Goal: Complete application form

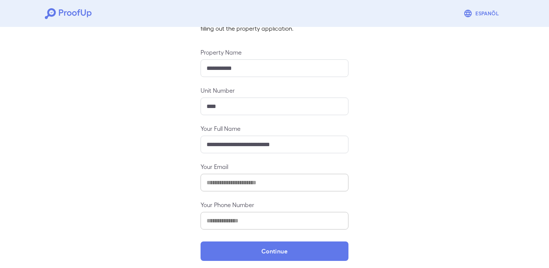
scroll to position [71, 0]
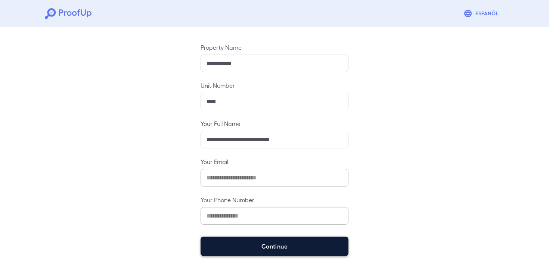
click at [251, 245] on button "Continue" at bounding box center [275, 246] width 148 height 19
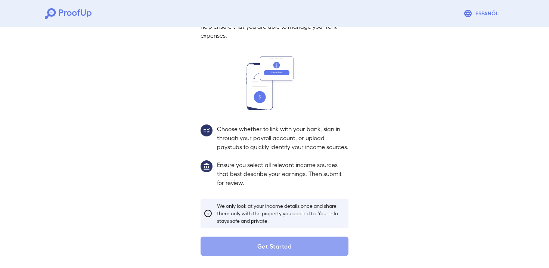
click at [251, 245] on button "Get Started" at bounding box center [275, 246] width 148 height 19
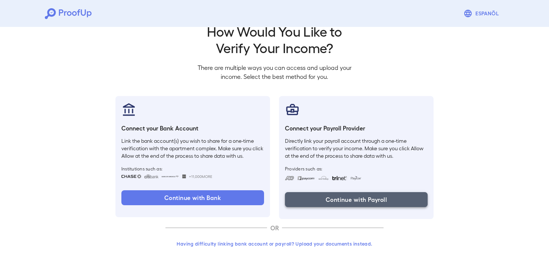
click at [321, 199] on button "Continue with Payroll" at bounding box center [356, 199] width 143 height 15
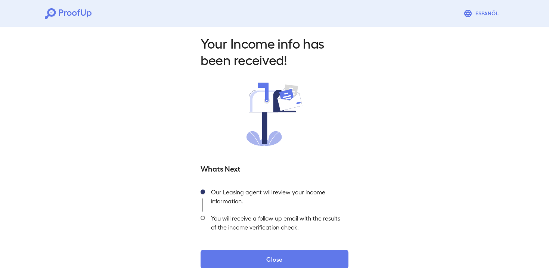
scroll to position [18, 0]
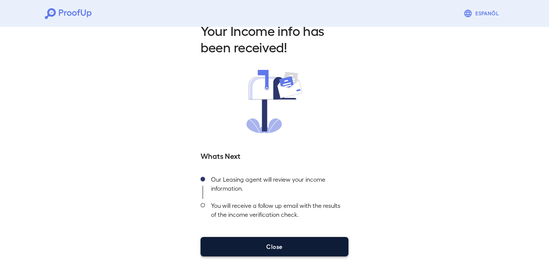
click at [234, 243] on button "Close" at bounding box center [275, 246] width 148 height 19
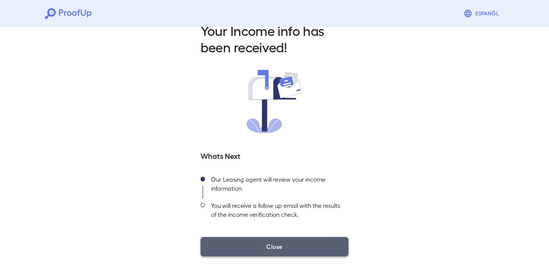
click at [233, 243] on button "Close" at bounding box center [275, 246] width 148 height 19
